Goal: Find specific page/section: Find specific page/section

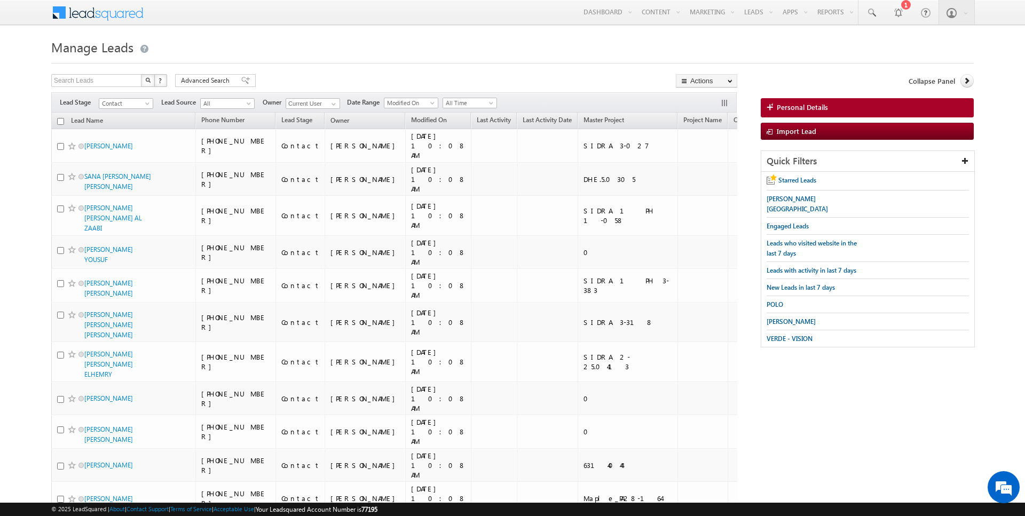
click at [339, 51] on h1 "Manage Leads" at bounding box center [512, 46] width 923 height 21
click at [831, 14] on link "Reports" at bounding box center [835, 12] width 45 height 25
click at [831, 46] on link "Reports Home" at bounding box center [855, 36] width 85 height 22
